Goal: Transaction & Acquisition: Subscribe to service/newsletter

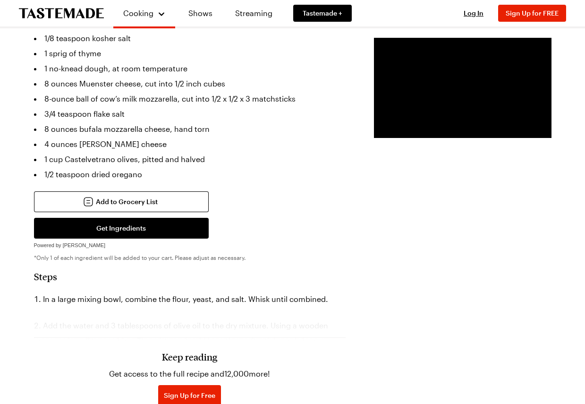
scroll to position [679, 0]
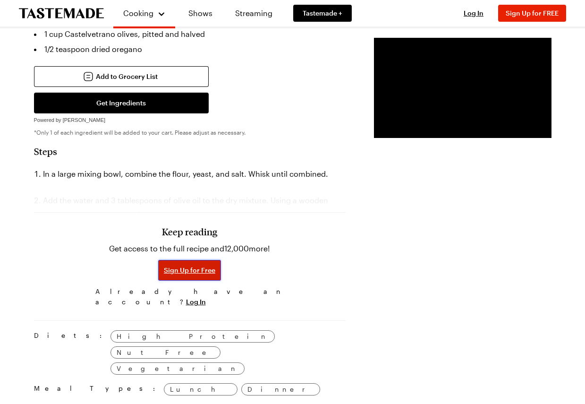
click at [164, 268] on span "Sign Up for Free" at bounding box center [189, 269] width 51 height 9
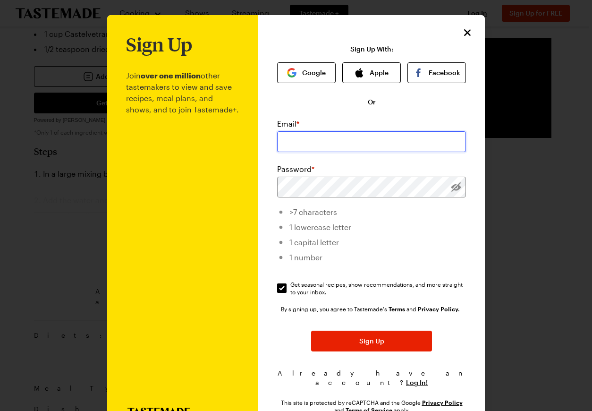
click at [299, 138] on input "email" at bounding box center [371, 141] width 189 height 21
type input "[EMAIL_ADDRESS][DOMAIN_NAME]"
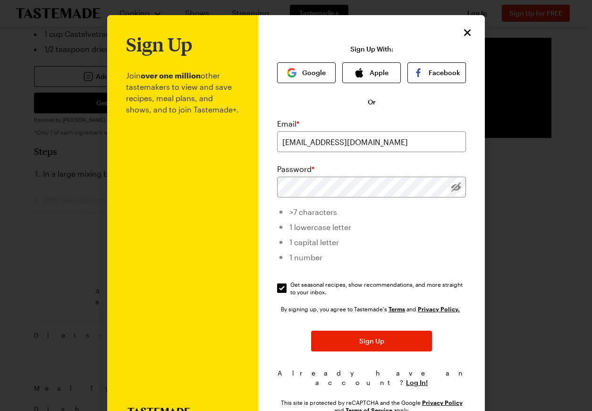
click at [262, 178] on div "Sign Up Join over one million other tastemakers to view and save recipes, meal …" at bounding box center [371, 224] width 227 height 419
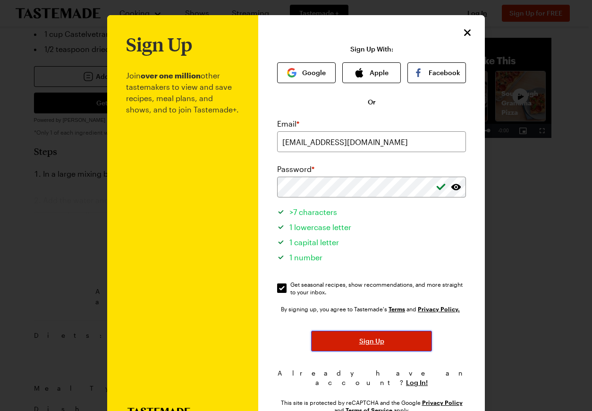
click at [376, 342] on span "Sign Up" at bounding box center [371, 340] width 25 height 9
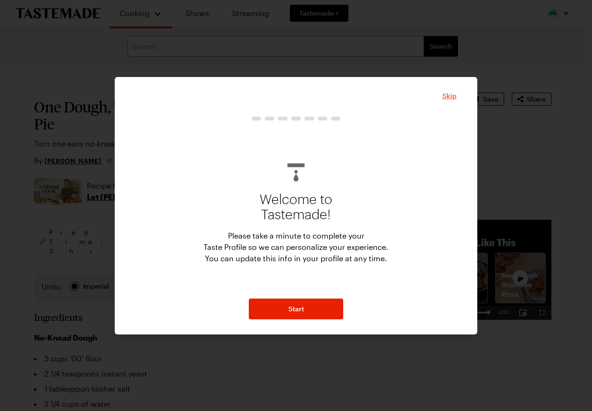
click at [454, 93] on span "Skip" at bounding box center [449, 95] width 14 height 9
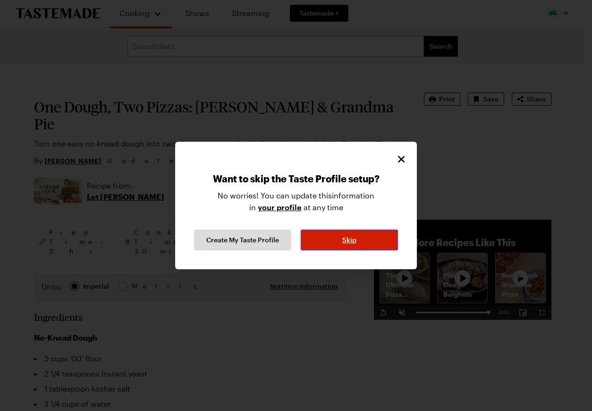
click at [342, 239] on span "Skip" at bounding box center [349, 239] width 14 height 9
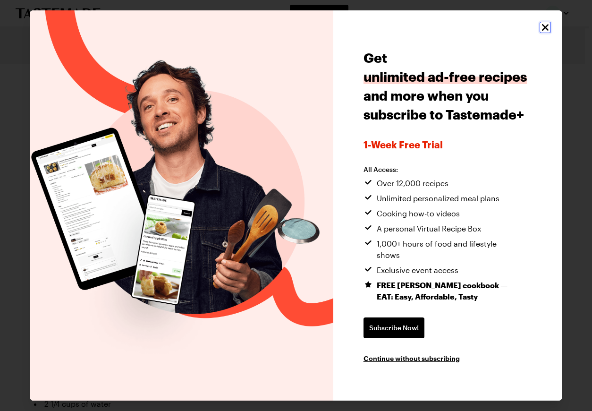
click at [544, 30] on icon "Close" at bounding box center [545, 27] width 11 height 11
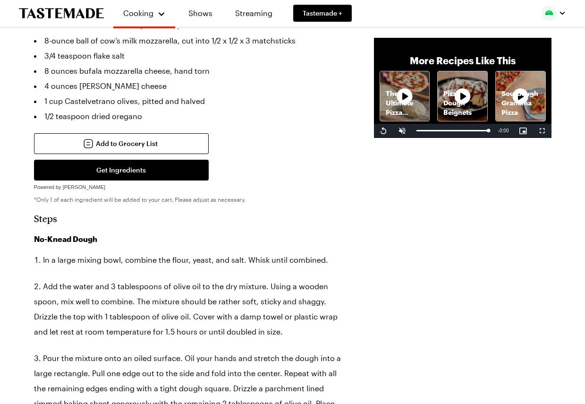
scroll to position [689, 0]
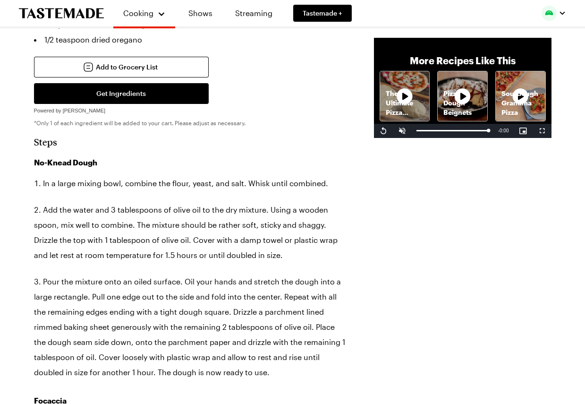
type textarea "x"
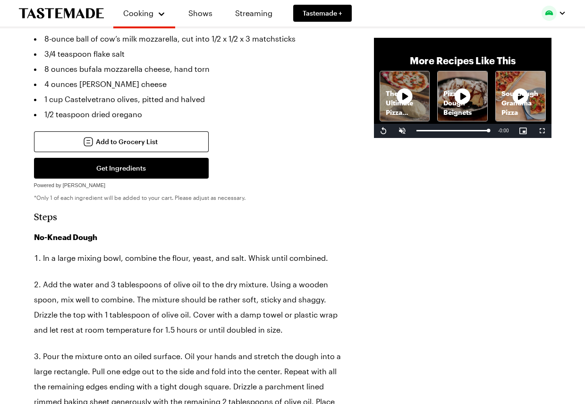
scroll to position [400, 0]
